Goal: Contribute content: Add original content to the website for others to see

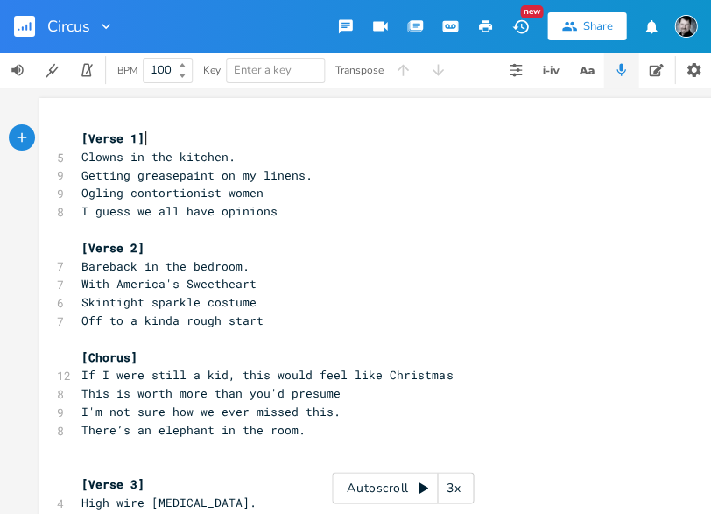
scroll to position [0, 1]
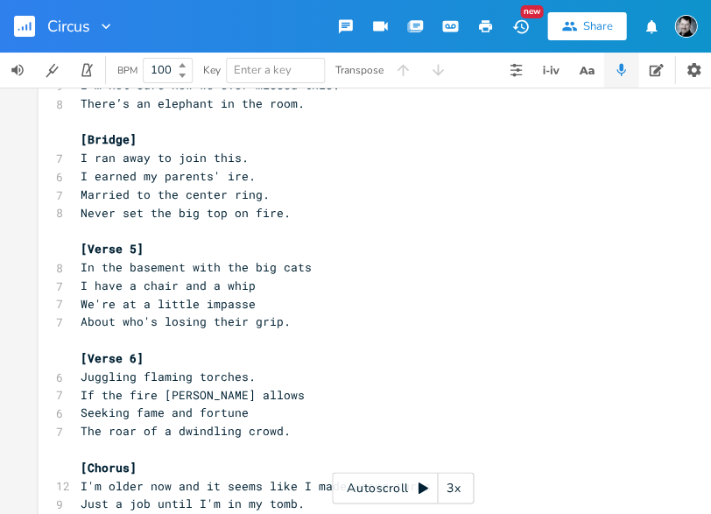
type textarea "[Lorem 9] Ipsumd si ame consect. Adipisc elitseddoei te in utlabo. Etdolo magna…"
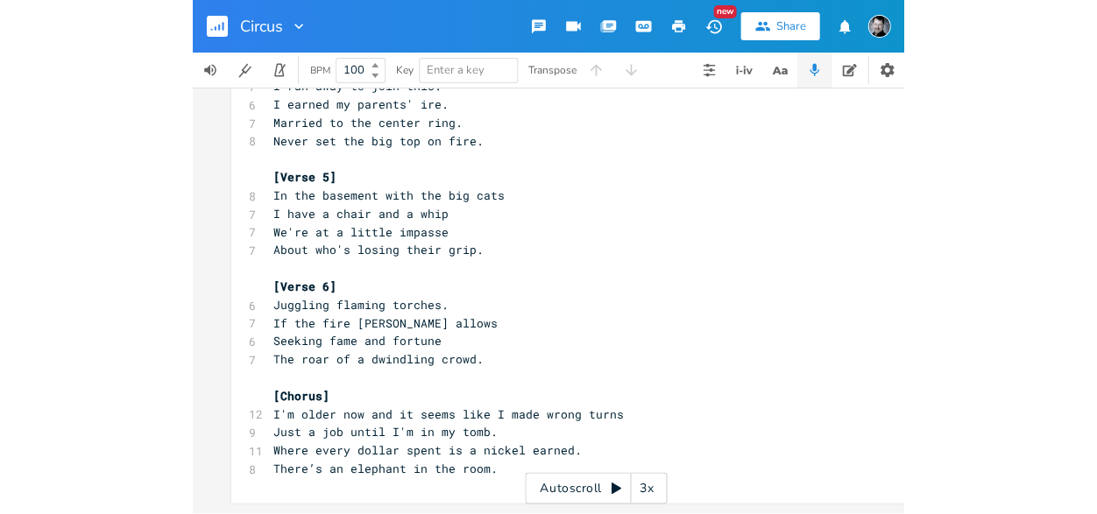
scroll to position [0, 0]
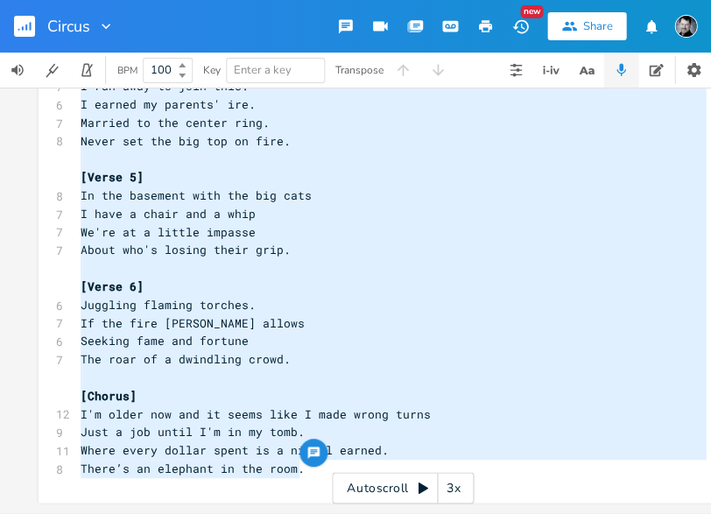
drag, startPoint x: 90, startPoint y: 153, endPoint x: 300, endPoint y: 571, distance: 467.7
click at [300, 513] on html "Circus New Share BPM 100 Key Enter a key Transpose x [Verse 1] 5 Clowns in the …" at bounding box center [355, 257] width 711 height 514
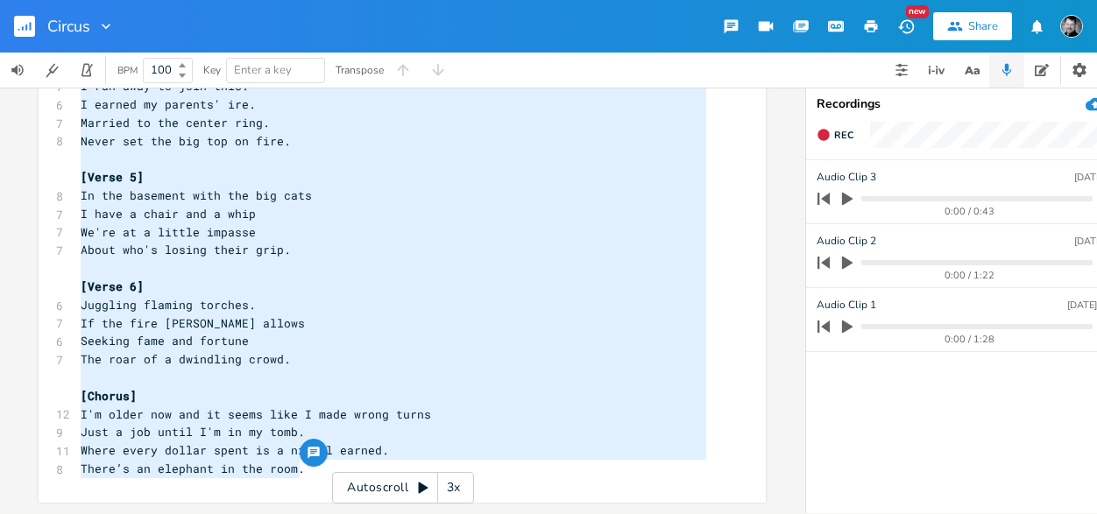
click at [710, 322] on icon "button" at bounding box center [847, 327] width 16 height 16
click at [710, 321] on icon "button" at bounding box center [847, 327] width 14 height 14
click at [710, 260] on icon "button" at bounding box center [847, 263] width 11 height 13
click at [710, 326] on icon "button" at bounding box center [823, 326] width 25 height 25
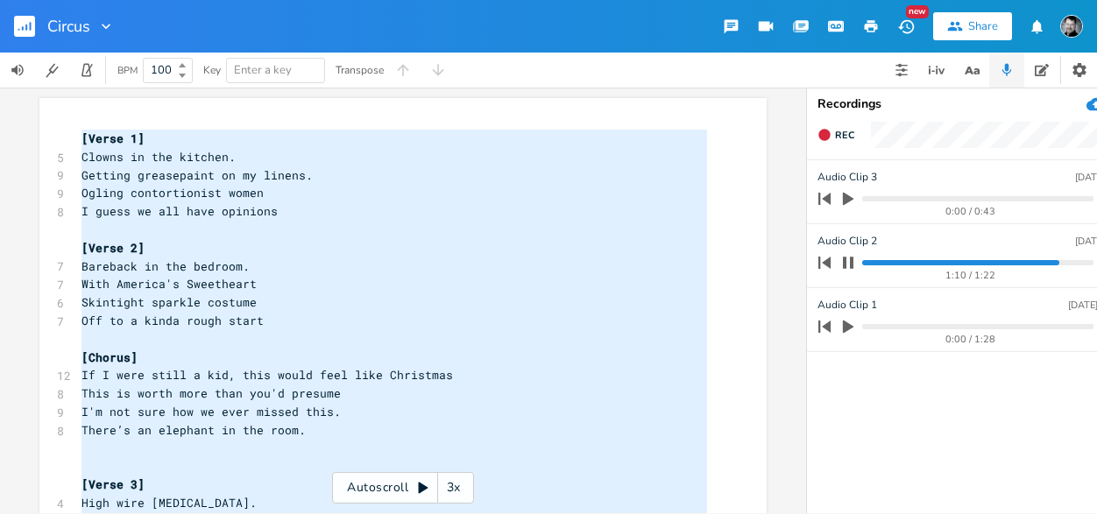
click at [710, 259] on icon "button" at bounding box center [848, 262] width 11 height 11
click at [710, 262] on icon "button" at bounding box center [824, 263] width 12 height 12
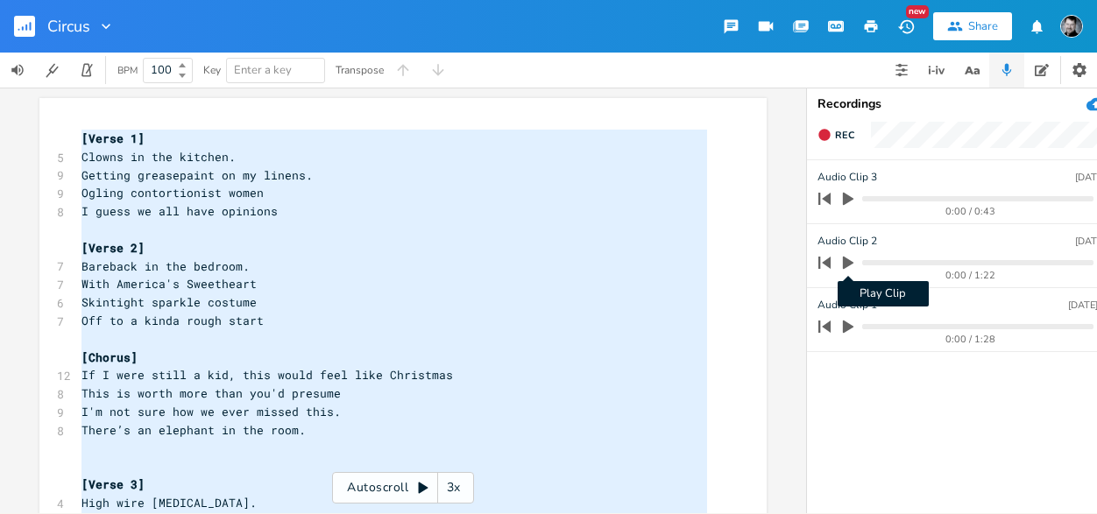
click at [710, 261] on icon "button" at bounding box center [848, 263] width 11 height 13
click at [710, 261] on progress at bounding box center [977, 262] width 230 height 5
click at [710, 202] on icon "button" at bounding box center [848, 199] width 16 height 16
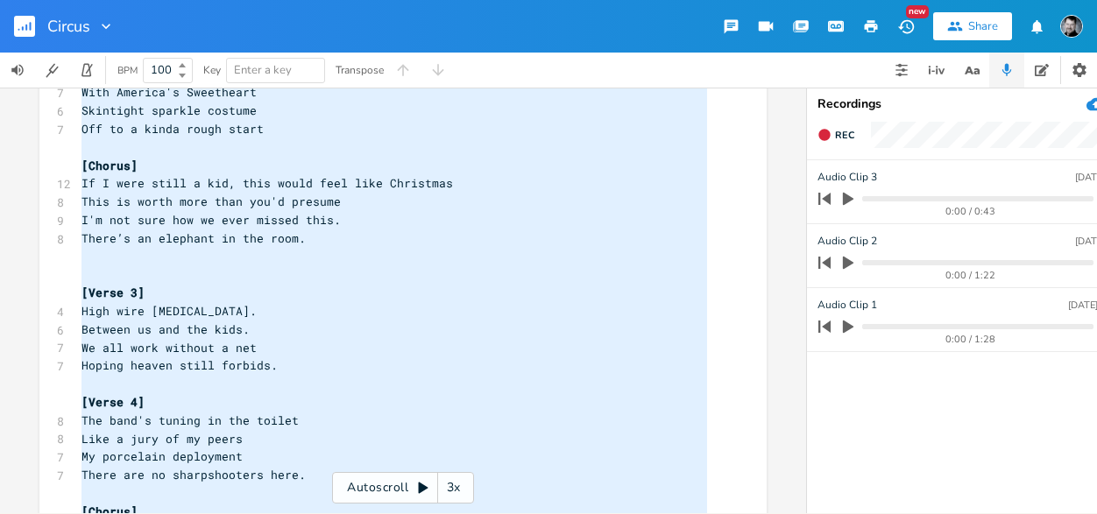
scroll to position [191, 0]
